Goal: Task Accomplishment & Management: Manage account settings

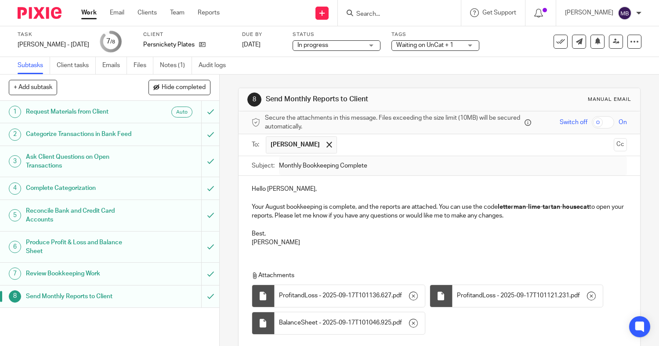
scroll to position [90, 0]
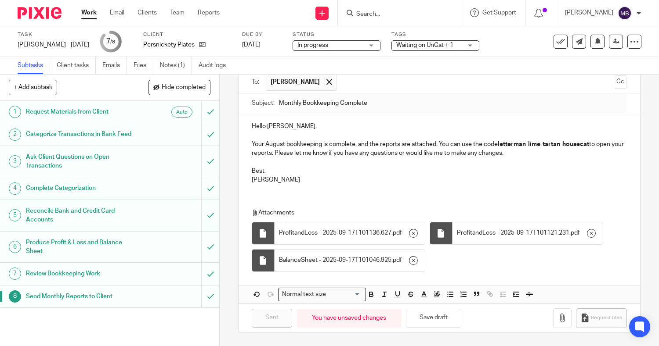
click at [89, 16] on link "Work" at bounding box center [88, 12] width 15 height 9
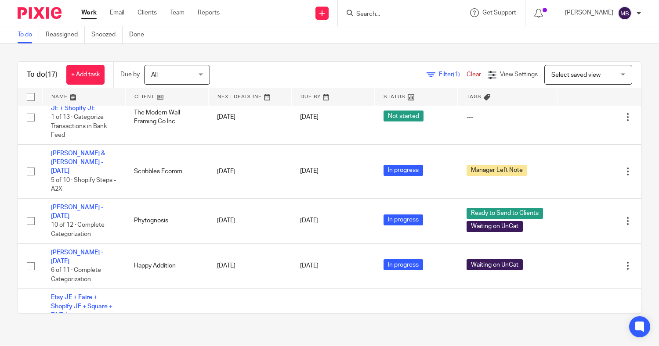
scroll to position [297, 0]
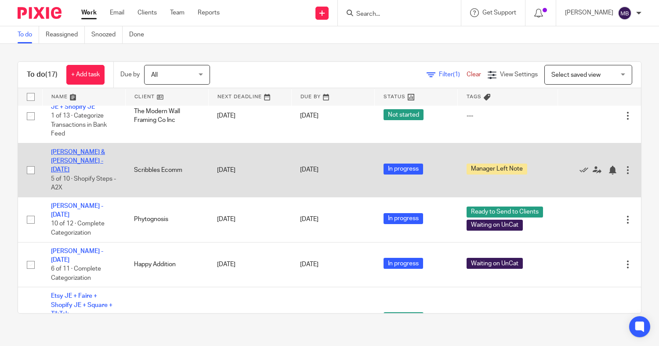
click at [71, 164] on link "[PERSON_NAME] & [PERSON_NAME] - [DATE]" at bounding box center [78, 161] width 54 height 24
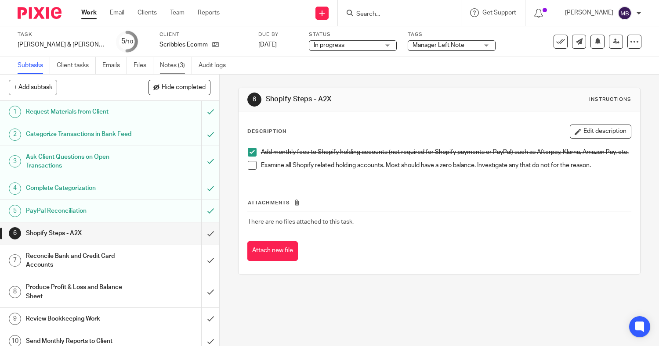
click at [170, 65] on link "Notes (3)" at bounding box center [176, 65] width 32 height 17
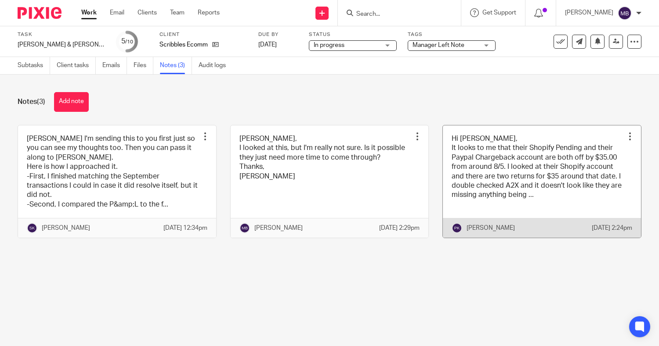
click at [515, 166] on link at bounding box center [542, 182] width 198 height 113
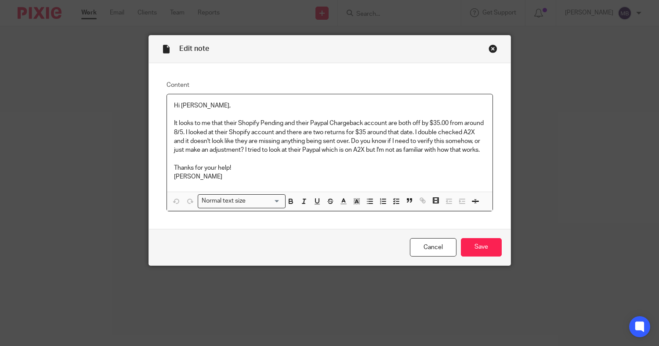
click at [488, 52] on div "Close this dialog window" at bounding box center [492, 48] width 9 height 9
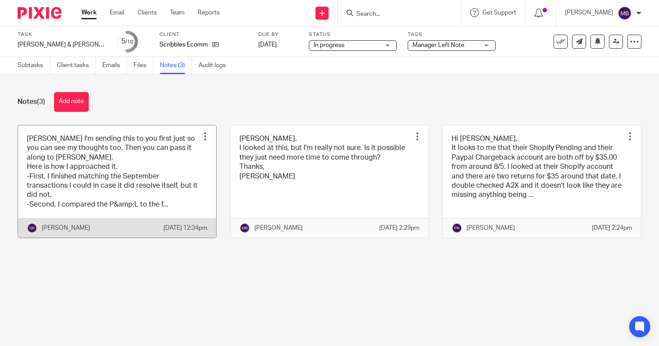
click at [120, 160] on link at bounding box center [117, 182] width 198 height 113
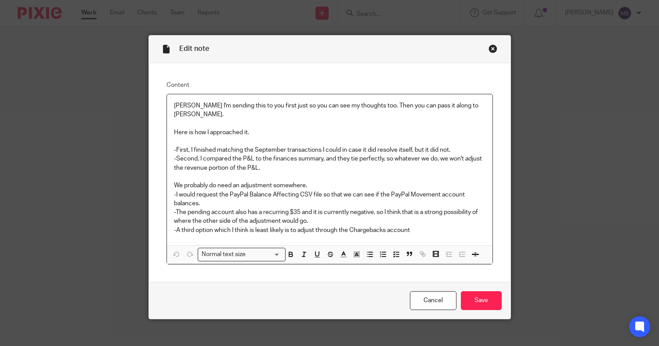
click at [490, 47] on div "Close this dialog window" at bounding box center [492, 48] width 9 height 9
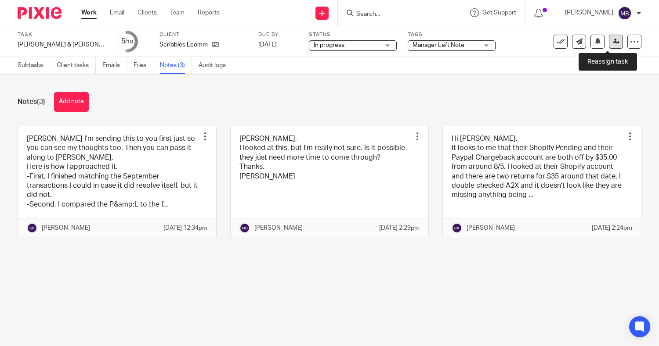
click at [611, 40] on link at bounding box center [616, 42] width 14 height 14
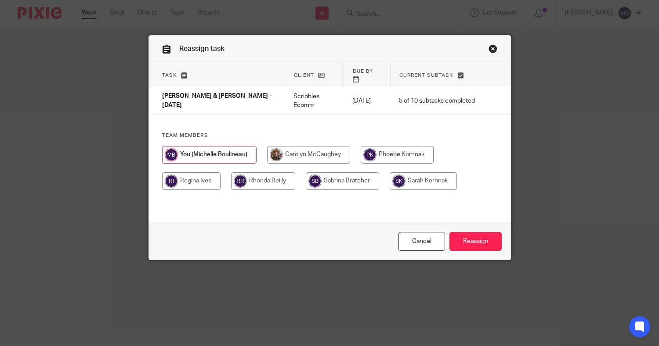
click at [391, 146] on input "radio" at bounding box center [396, 155] width 73 height 18
radio input "true"
click at [482, 237] on input "Reassign" at bounding box center [475, 241] width 52 height 19
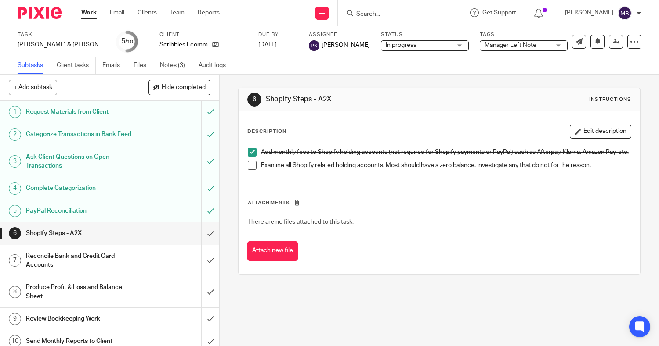
click at [87, 14] on link "Work" at bounding box center [88, 12] width 15 height 9
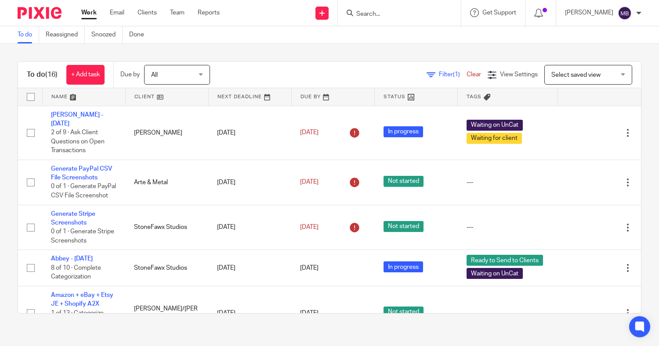
click at [366, 22] on div at bounding box center [399, 13] width 123 height 26
click at [367, 16] on input "Search" at bounding box center [394, 15] width 79 height 8
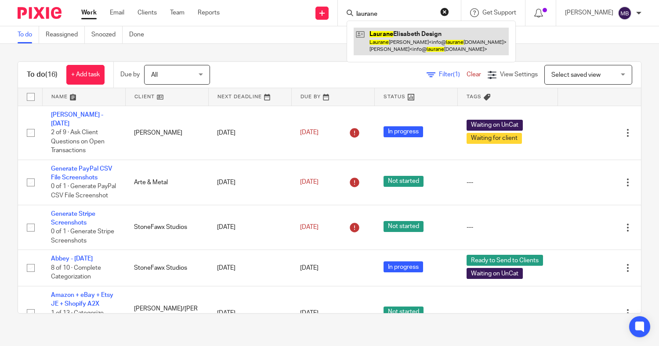
type input "laurane"
click at [382, 36] on link at bounding box center [430, 41] width 155 height 27
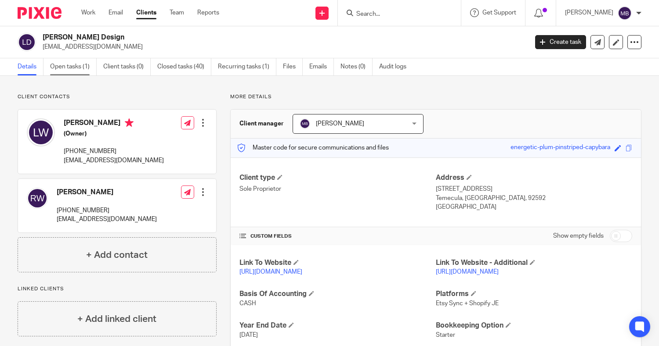
click at [74, 70] on link "Open tasks (1)" at bounding box center [73, 66] width 47 height 17
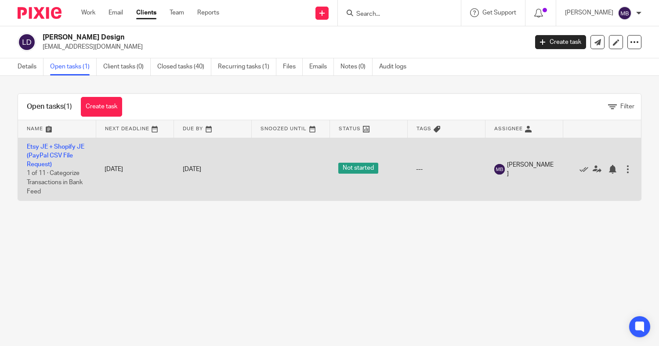
click at [49, 152] on td "Etsy JE + Shopify JE (PayPal CSV File Request) 1 of 11 · Categorize Transaction…" at bounding box center [57, 169] width 78 height 63
click at [38, 154] on link "Etsy JE + Shopify JE (PayPal CSV File Request)" at bounding box center [56, 156] width 58 height 24
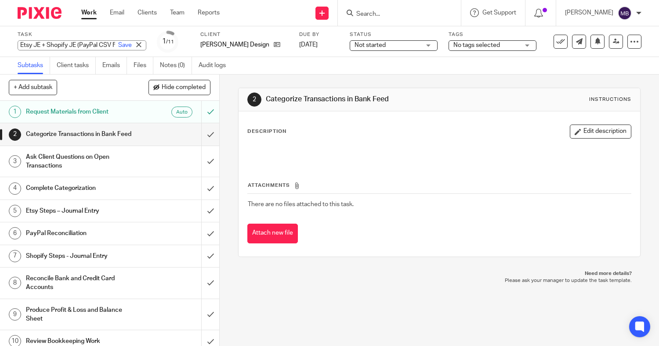
click at [28, 45] on div "Etsy JE + Shopify JE (PayPal CSV File Request) Save Etsy JE + Shopify JE (PayPa…" at bounding box center [82, 45] width 129 height 10
type input "Robert - August 2025"
click at [118, 45] on link "Save" at bounding box center [125, 45] width 14 height 9
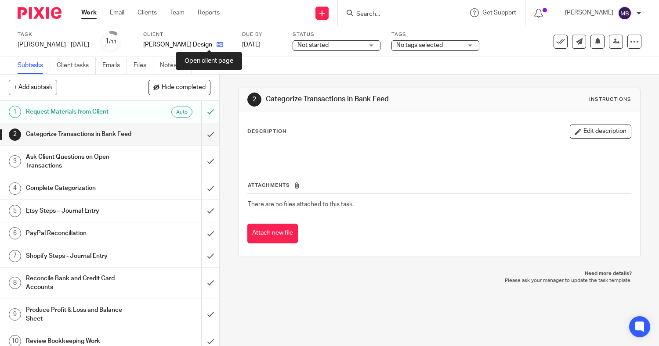
click at [216, 47] on icon at bounding box center [219, 44] width 7 height 7
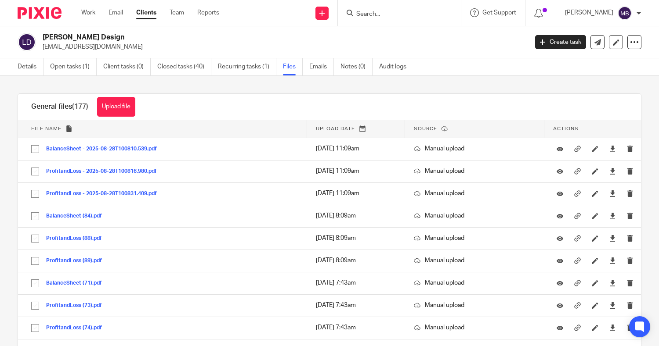
scroll to position [609, 0]
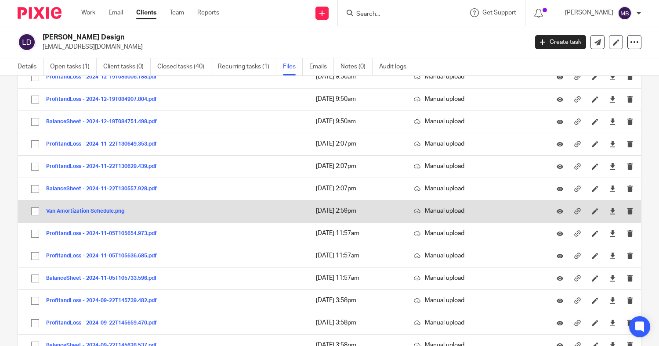
click at [100, 213] on button "Van Amortization Schedule.png" at bounding box center [88, 212] width 85 height 6
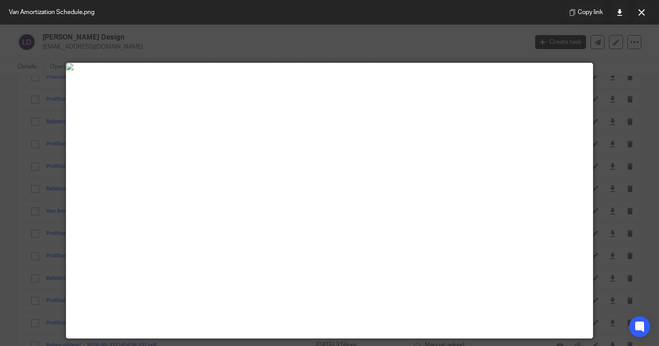
scroll to position [9, 0]
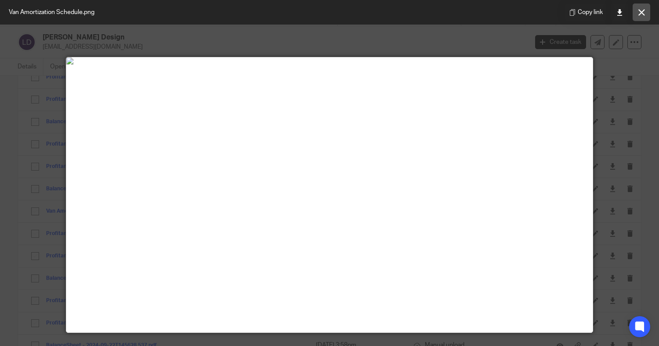
click at [642, 19] on button at bounding box center [641, 13] width 18 height 18
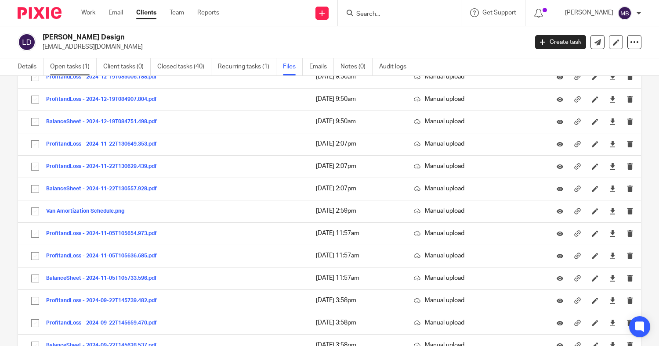
click at [77, 63] on link "Open tasks (1)" at bounding box center [73, 66] width 47 height 17
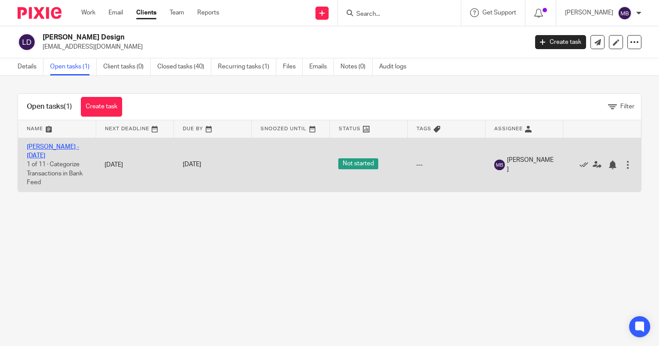
click at [57, 148] on link "[PERSON_NAME] - [DATE]" at bounding box center [53, 151] width 52 height 15
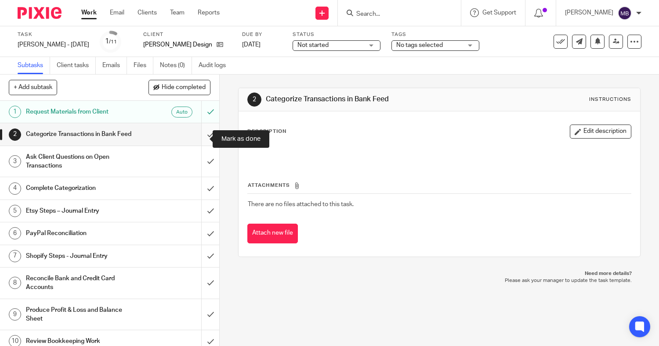
click at [201, 136] on input "submit" at bounding box center [109, 134] width 219 height 22
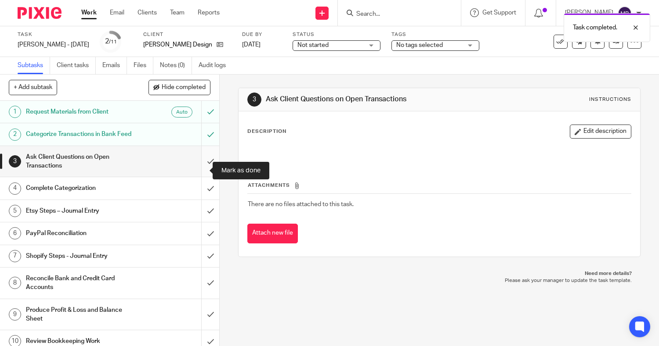
click at [198, 171] on input "submit" at bounding box center [109, 161] width 219 height 31
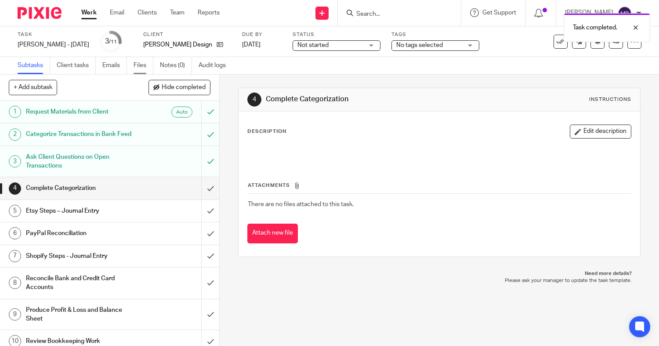
click at [145, 68] on link "Files" at bounding box center [143, 65] width 20 height 17
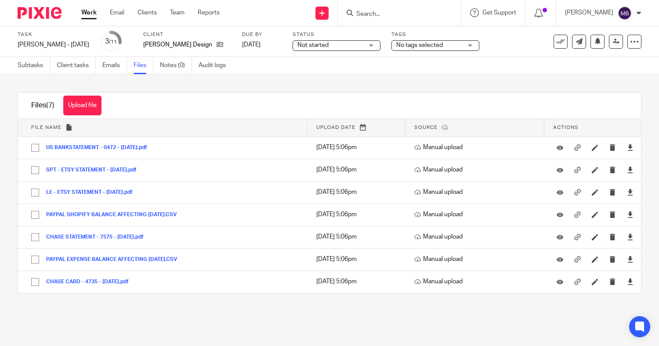
click at [257, 82] on div "Upload file Drag & Drop your files, or click here Files uploading... Files (7) …" at bounding box center [329, 193] width 659 height 237
click at [38, 65] on link "Subtasks" at bounding box center [34, 65] width 32 height 17
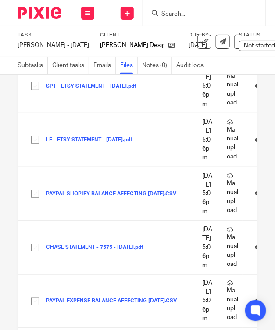
scroll to position [209, 0]
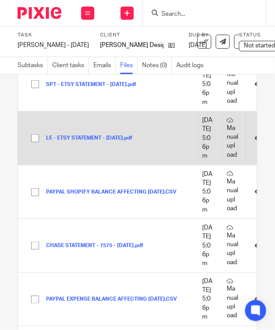
click at [94, 141] on button "LE - ETSY STATEMENT - [DATE].pdf" at bounding box center [92, 138] width 93 height 6
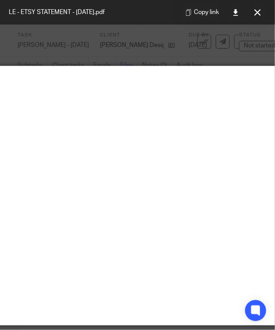
scroll to position [0, 172]
click at [258, 12] on icon at bounding box center [258, 12] width 7 height 7
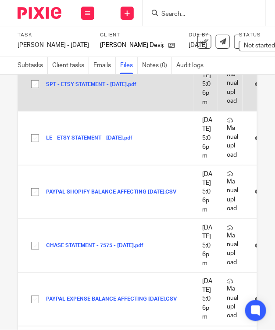
click at [93, 88] on button "SPT - ETSY STATEMENT - [DATE].pdf" at bounding box center [94, 85] width 97 height 6
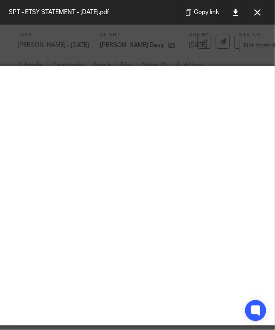
scroll to position [0, 151]
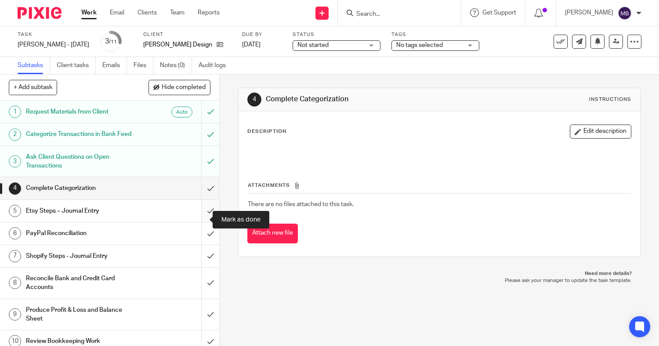
click at [198, 220] on input "submit" at bounding box center [109, 211] width 219 height 22
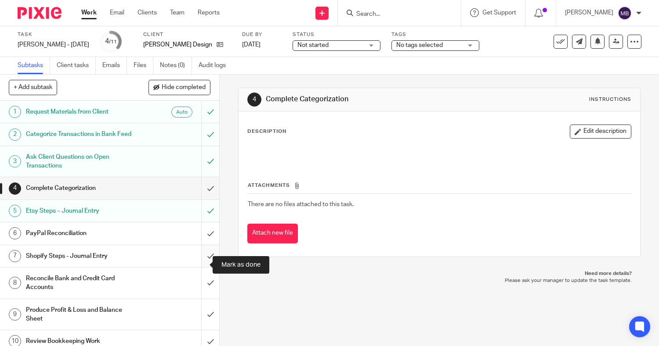
click at [202, 266] on input "submit" at bounding box center [109, 256] width 219 height 22
click at [142, 63] on link "Files" at bounding box center [143, 65] width 20 height 17
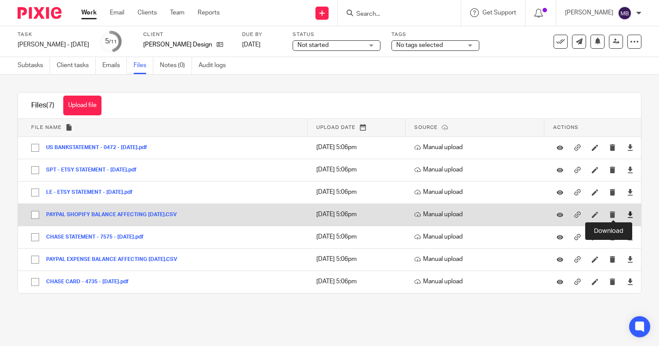
click at [627, 212] on icon at bounding box center [630, 215] width 7 height 7
click at [609, 217] on icon "submit" at bounding box center [612, 215] width 7 height 7
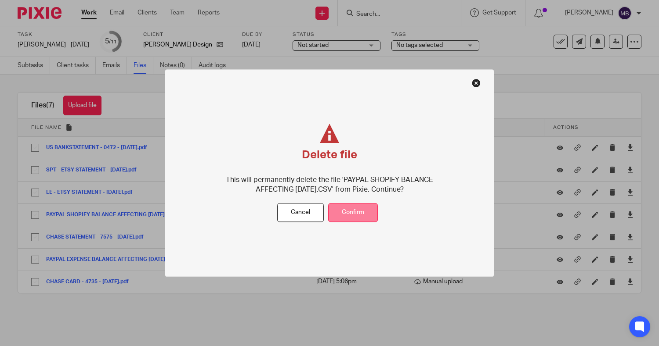
click at [342, 213] on button "Confirm" at bounding box center [353, 213] width 50 height 19
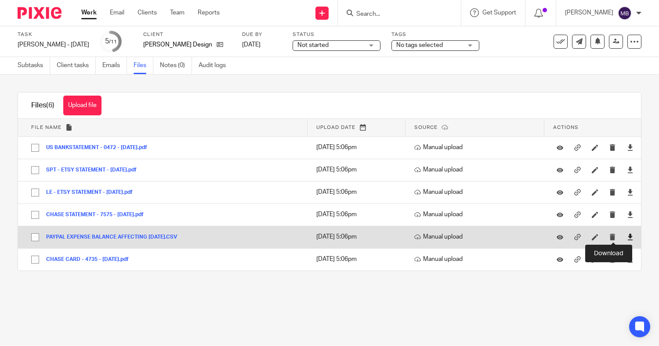
click at [627, 236] on icon at bounding box center [630, 237] width 7 height 7
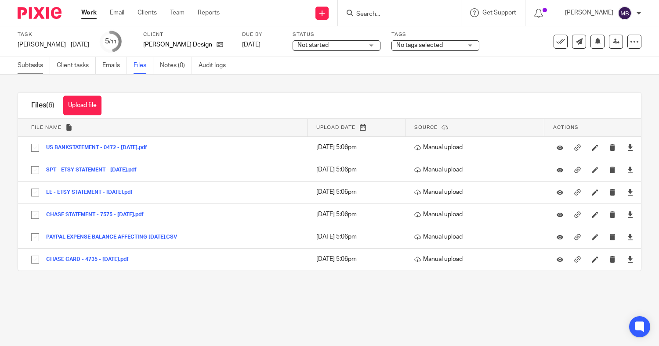
click at [32, 65] on link "Subtasks" at bounding box center [34, 65] width 32 height 17
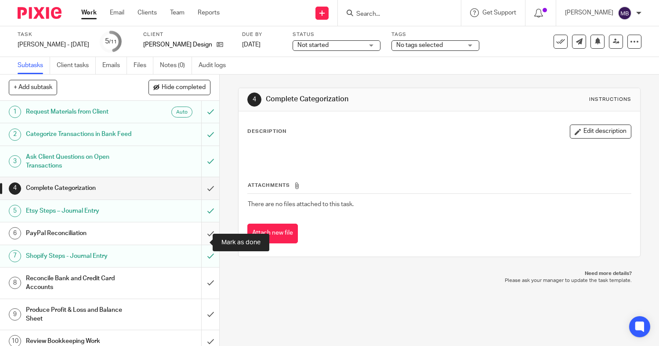
click at [199, 244] on input "submit" at bounding box center [109, 234] width 219 height 22
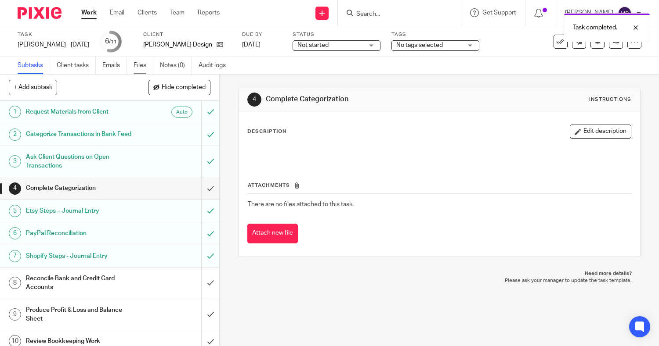
click at [140, 68] on link "Files" at bounding box center [143, 65] width 20 height 17
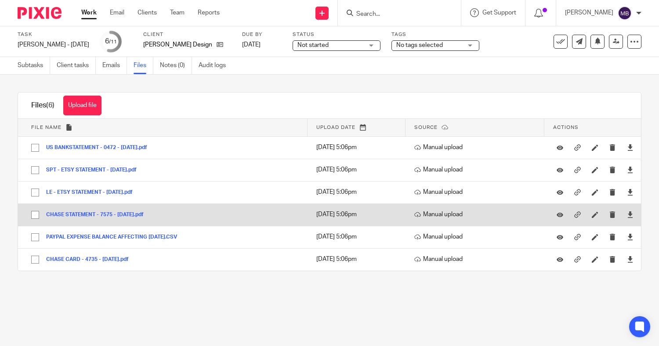
click at [76, 214] on button "CHASE STATEMENT - 7575 - [DATE].pdf" at bounding box center [98, 215] width 104 height 6
